Goal: Task Accomplishment & Management: Use online tool/utility

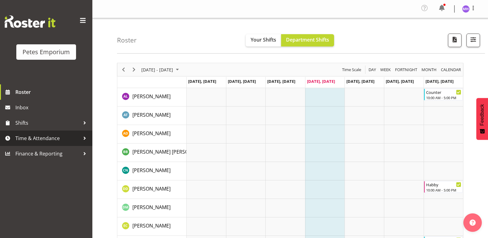
click at [42, 133] on link "Time & Attendance" at bounding box center [46, 137] width 92 height 15
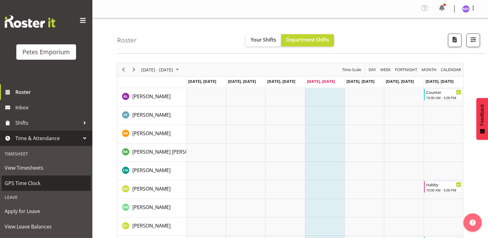
click at [38, 183] on span "GPS Time Clock" at bounding box center [46, 182] width 83 height 9
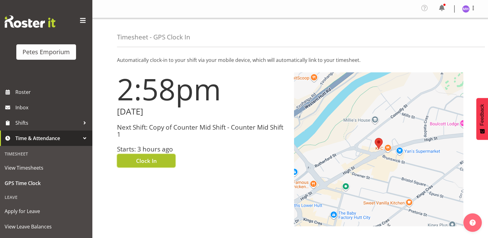
click at [157, 164] on button "Clock In" at bounding box center [146, 161] width 58 height 14
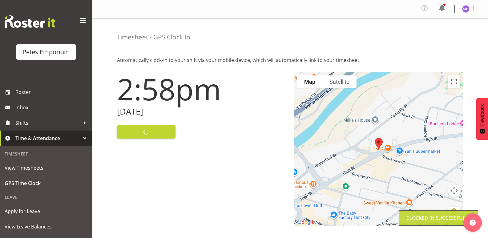
click at [473, 10] on span at bounding box center [472, 7] width 7 height 7
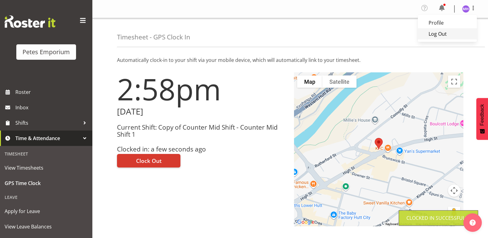
click at [459, 34] on link "Log Out" at bounding box center [447, 33] width 59 height 11
